Goal: Task Accomplishment & Management: Manage account settings

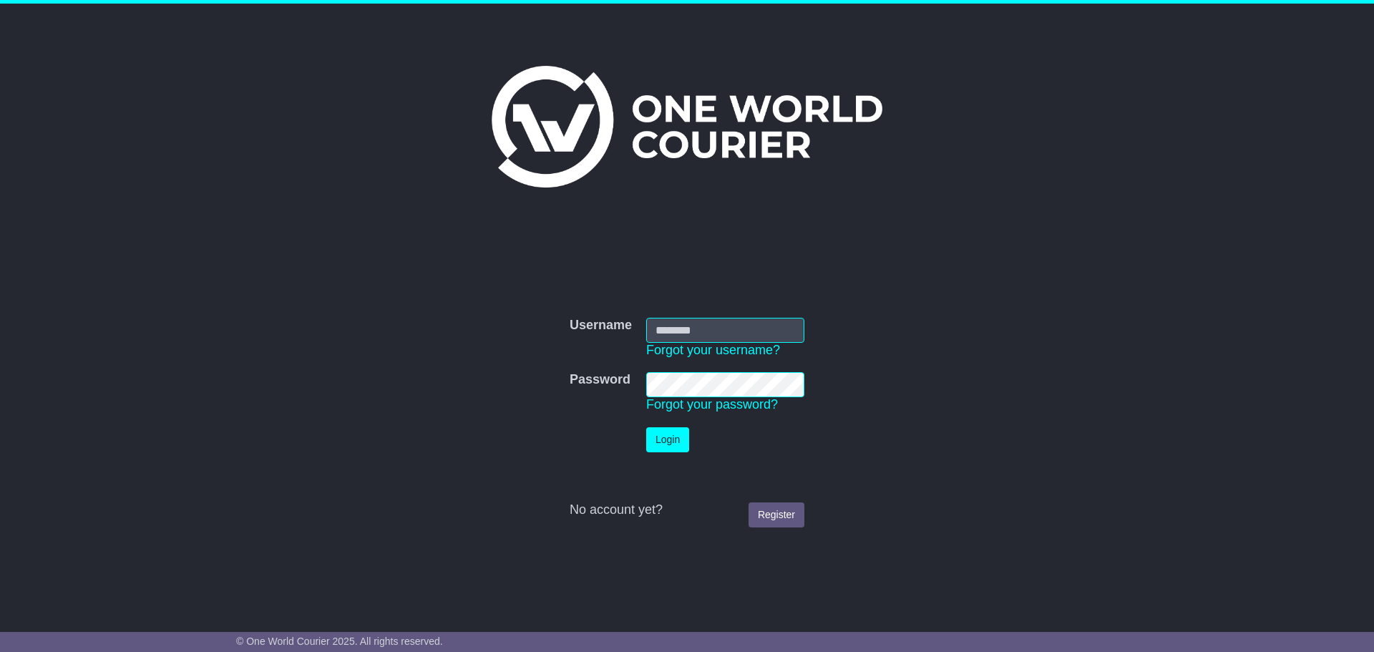
type input "**********"
click at [682, 439] on button "Login" at bounding box center [667, 439] width 43 height 25
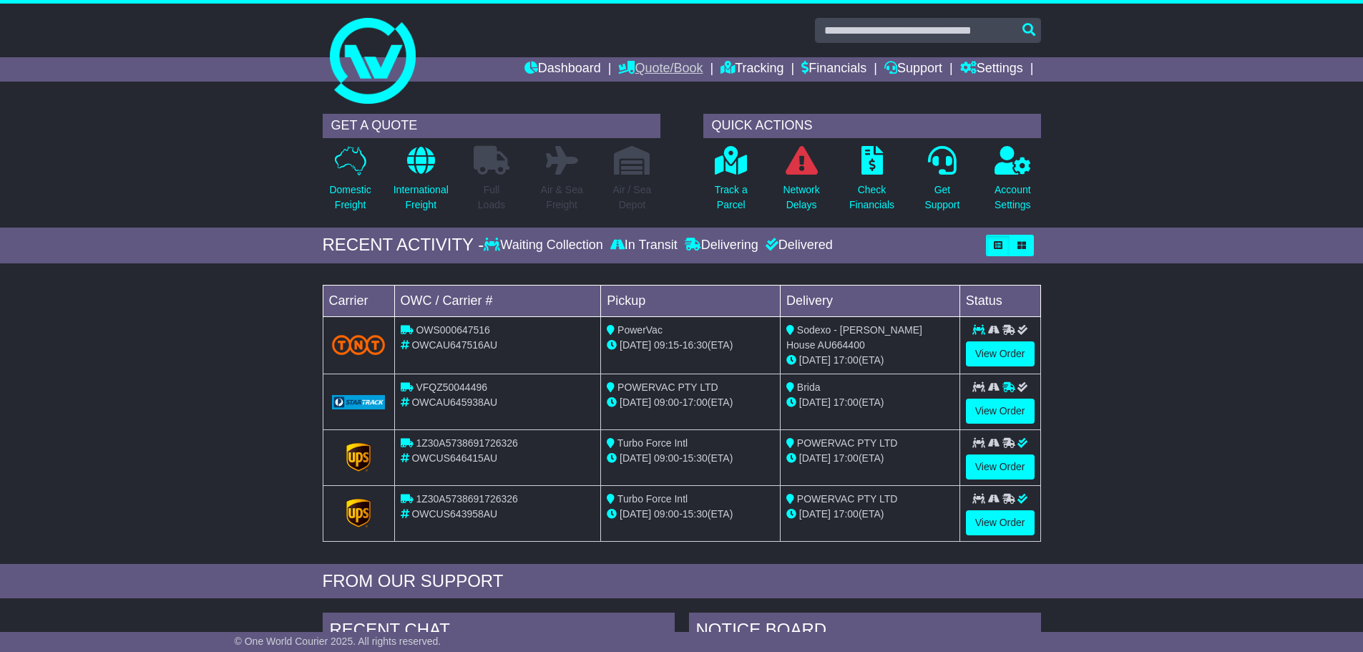
click at [665, 62] on link "Quote/Book" at bounding box center [660, 69] width 84 height 24
click at [630, 122] on link "Saved Quotes" at bounding box center [675, 125] width 113 height 16
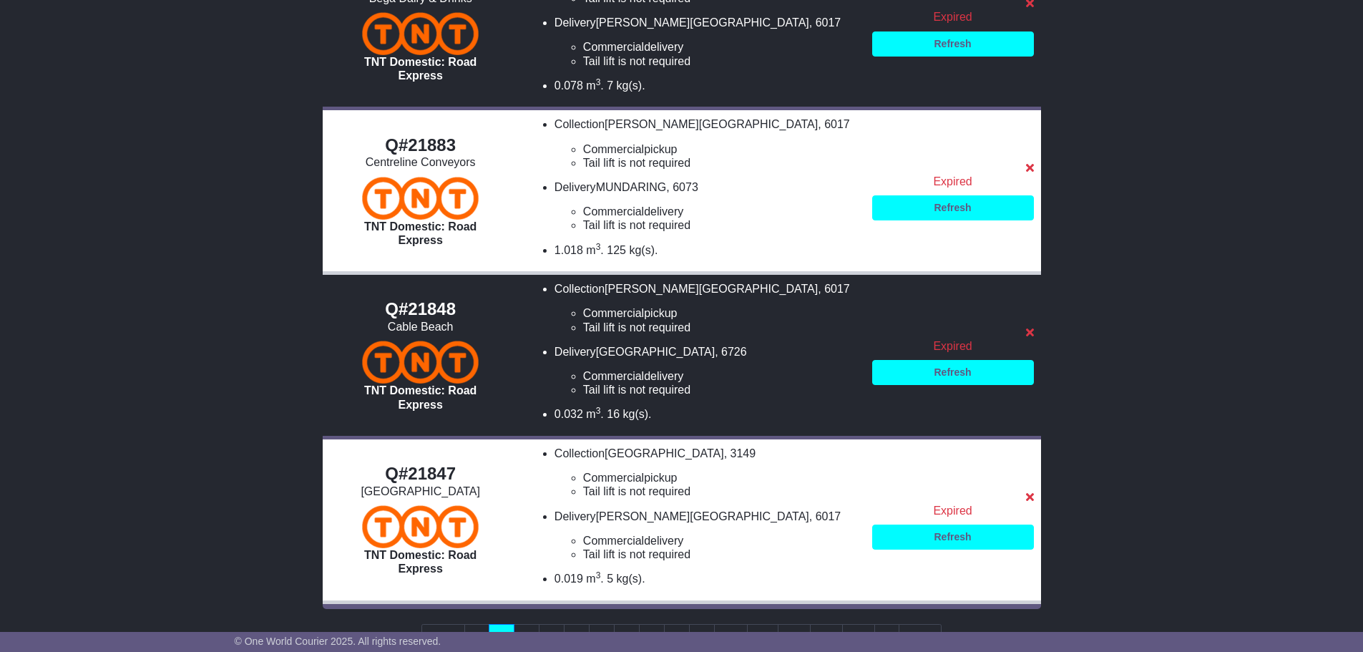
scroll to position [1058, 0]
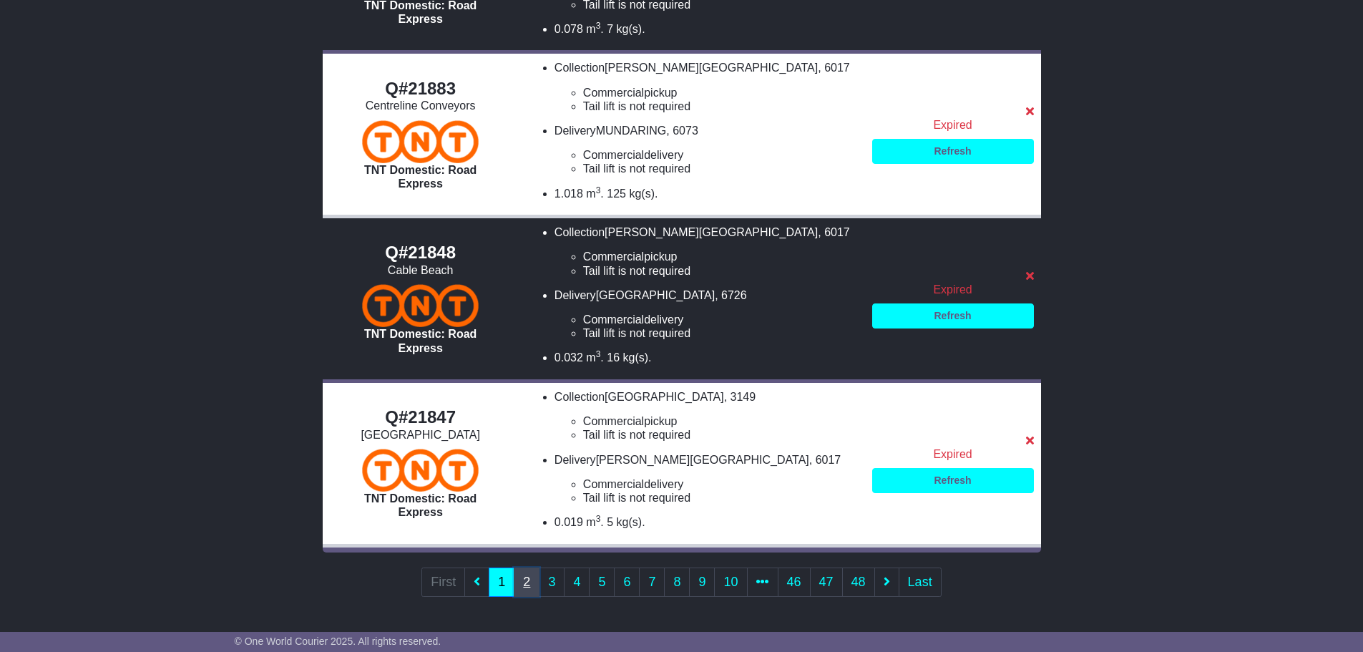
click at [523, 582] on link "2" at bounding box center [527, 581] width 26 height 29
